Goal: Find contact information: Find contact information

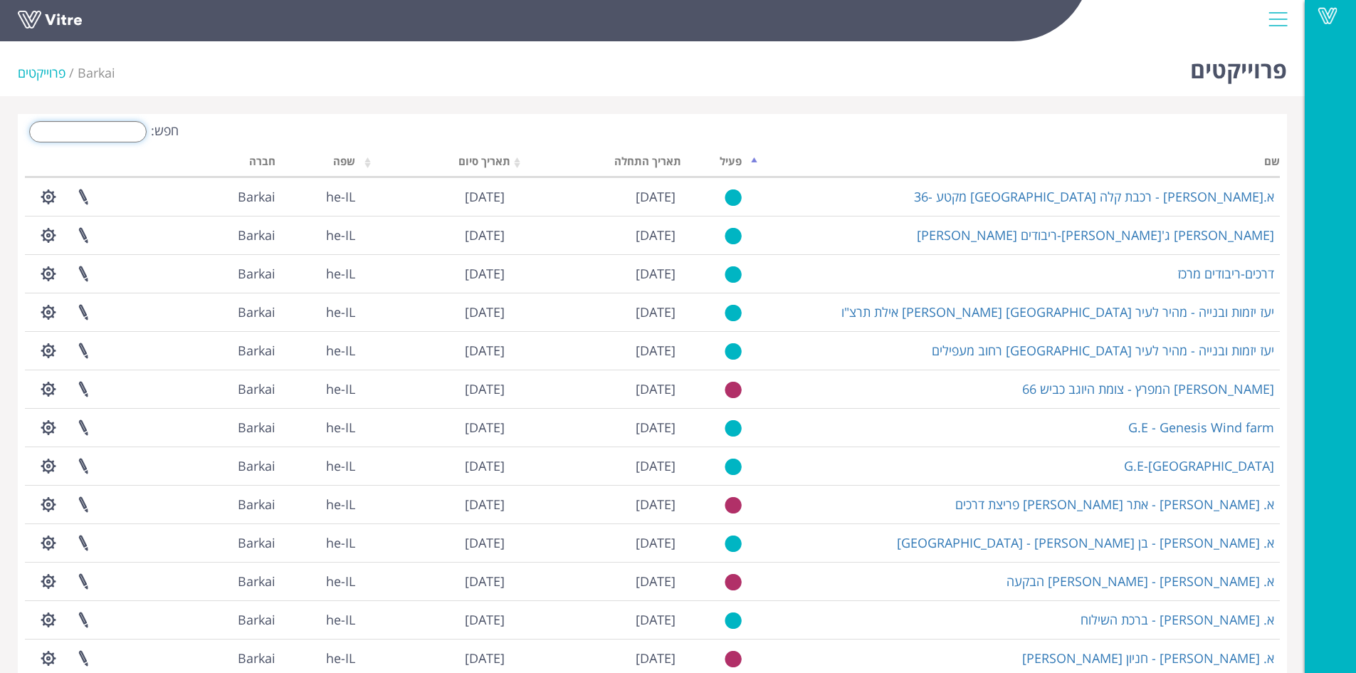
click at [118, 130] on input "חפש:" at bounding box center [87, 131] width 117 height 21
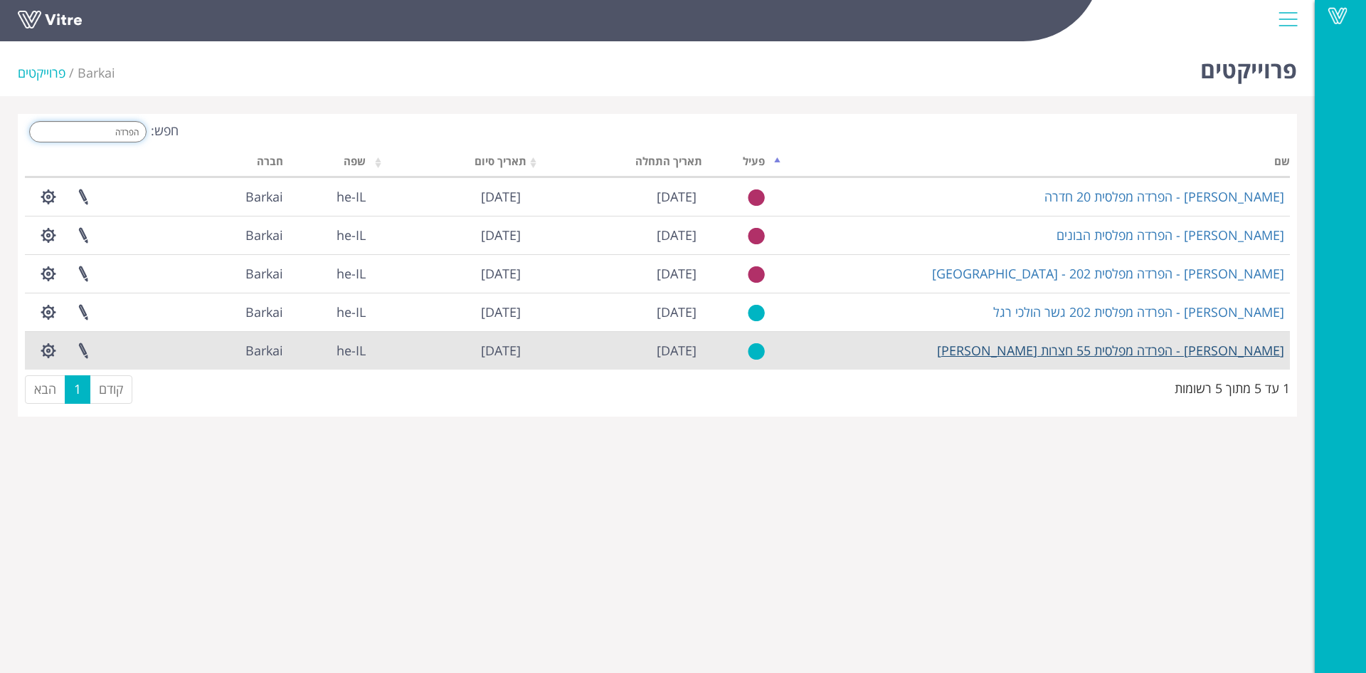
type input "הפרדה"
click at [1103, 352] on link "[PERSON_NAME] - הפרדה מפלסית 55 חצרות [PERSON_NAME]" at bounding box center [1110, 350] width 347 height 17
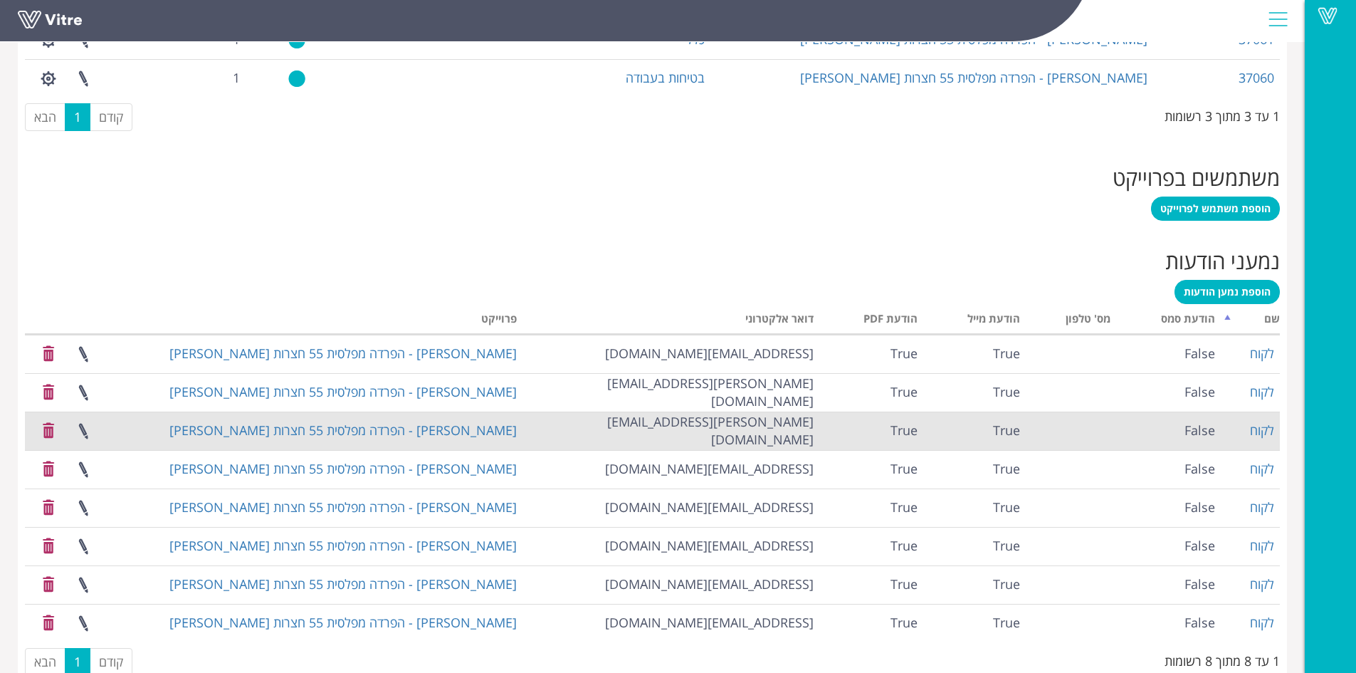
scroll to position [771, 0]
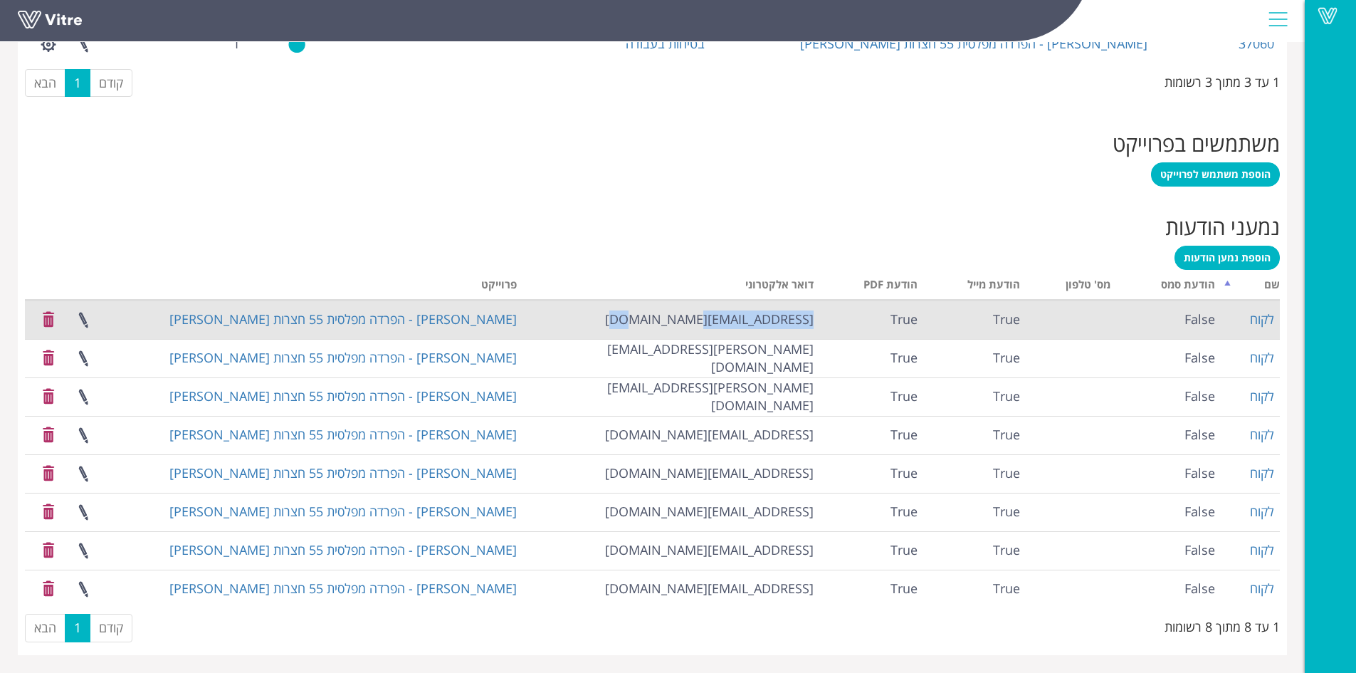
drag, startPoint x: 695, startPoint y: 316, endPoint x: 814, endPoint y: 322, distance: 119.0
click at [814, 322] on td "pavel@meston.co.il" at bounding box center [670, 319] width 297 height 38
copy td "pavel@meston.co.il"
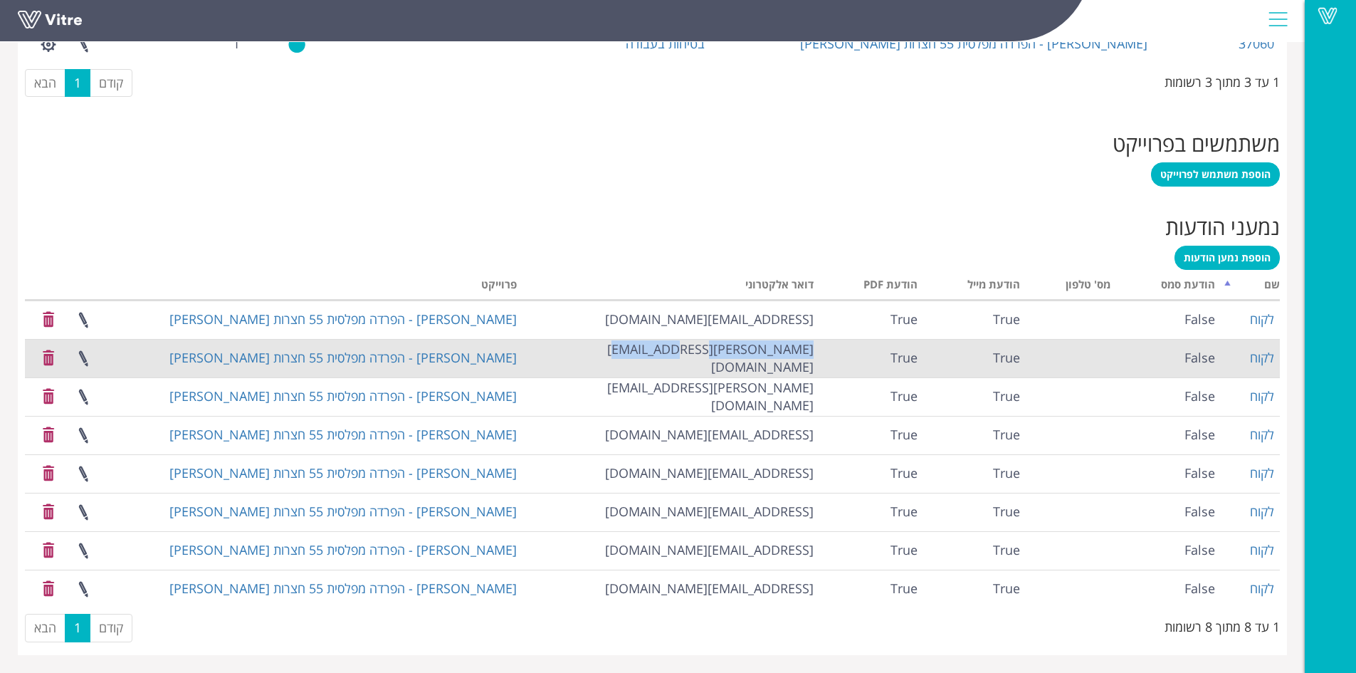
drag, startPoint x: 663, startPoint y: 360, endPoint x: 813, endPoint y: 360, distance: 150.2
click at [813, 360] on td "anton@marom-tuval.co.il" at bounding box center [670, 358] width 297 height 38
copy td "anton@marom-tuval.co.il"
